Goal: Task Accomplishment & Management: Manage account settings

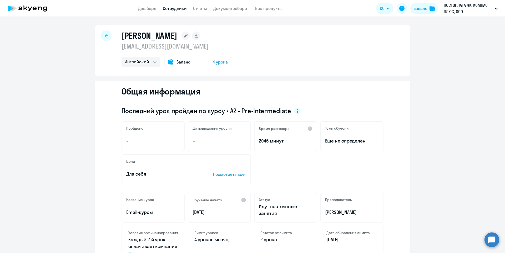
select select "english"
click at [105, 34] on icon at bounding box center [106, 36] width 3 height 4
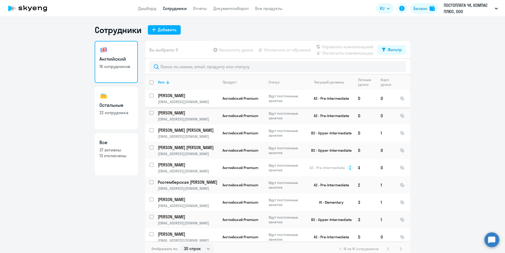
select select "30"
click at [150, 131] on input "select row 38755938" at bounding box center [154, 133] width 11 height 11
checkbox input "true"
click at [149, 149] on input "select row 38755933" at bounding box center [154, 151] width 11 height 11
checkbox input "true"
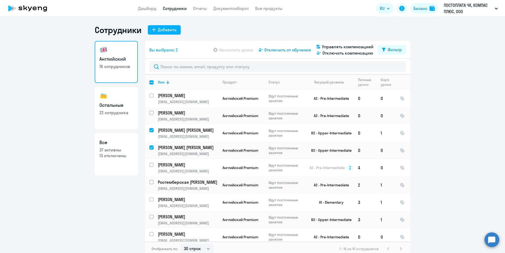
click at [285, 50] on span "Отключить от обучения" at bounding box center [287, 50] width 47 height 6
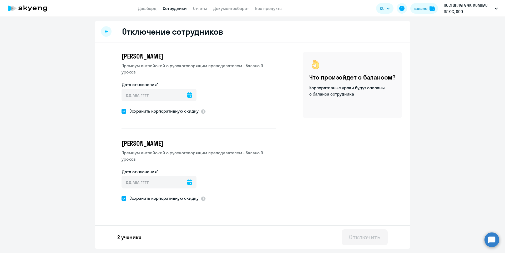
click at [187, 97] on icon at bounding box center [189, 95] width 5 height 5
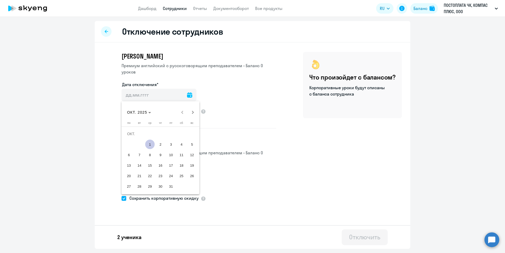
click at [150, 144] on span "1" at bounding box center [149, 144] width 9 height 9
type input "[DATE]"
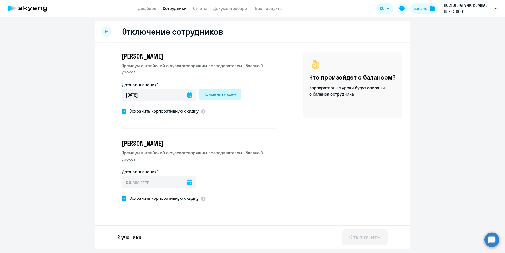
click at [216, 95] on div "Применить всем" at bounding box center [219, 94] width 33 height 6
type input "[DATE]"
click at [373, 237] on div "Отключить" at bounding box center [364, 237] width 31 height 8
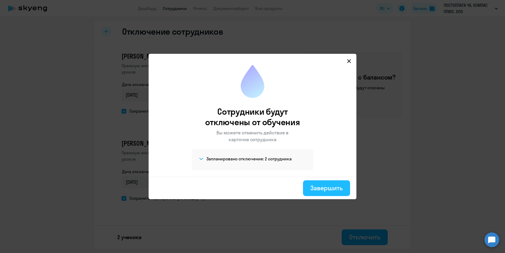
click at [340, 187] on div "Завершить" at bounding box center [326, 188] width 32 height 8
select select "30"
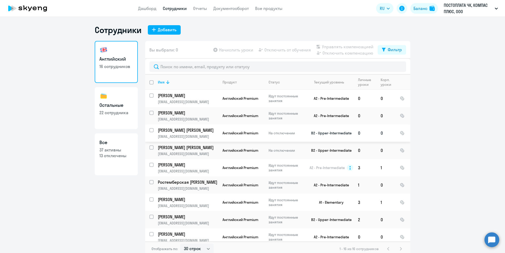
click at [173, 131] on p "[PERSON_NAME] [PERSON_NAME]" at bounding box center [187, 130] width 59 height 6
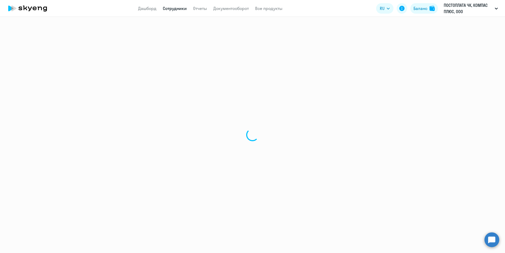
select select "english"
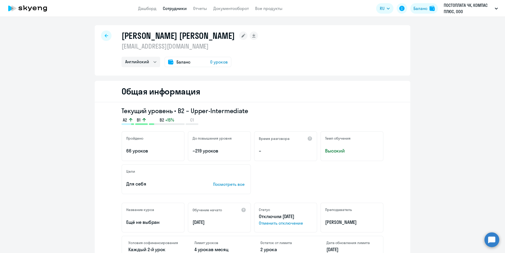
click at [101, 36] on div at bounding box center [106, 35] width 11 height 11
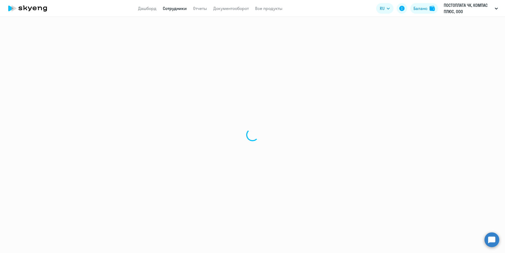
select select "30"
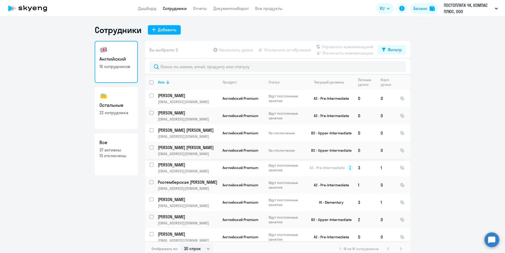
click at [181, 150] on p "[PERSON_NAME] [PERSON_NAME]" at bounding box center [187, 148] width 59 height 6
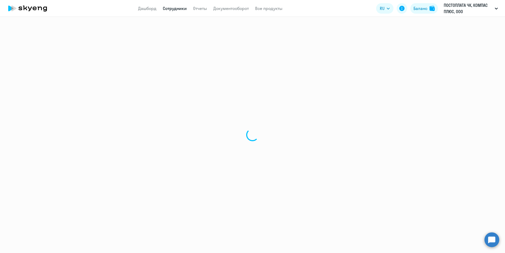
select select "english"
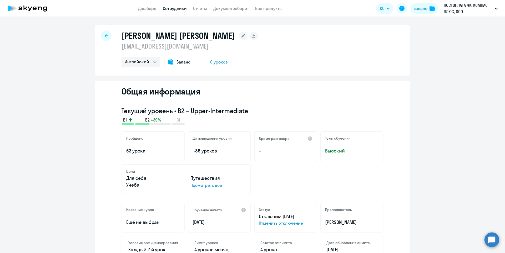
click at [105, 36] on icon at bounding box center [106, 36] width 3 height 4
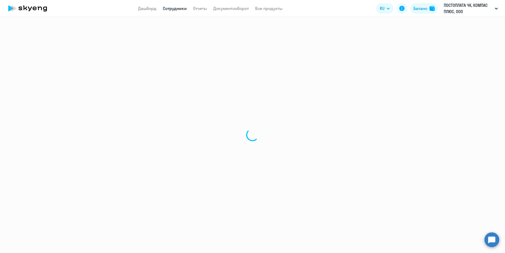
select select "30"
